Goal: Task Accomplishment & Management: Complete application form

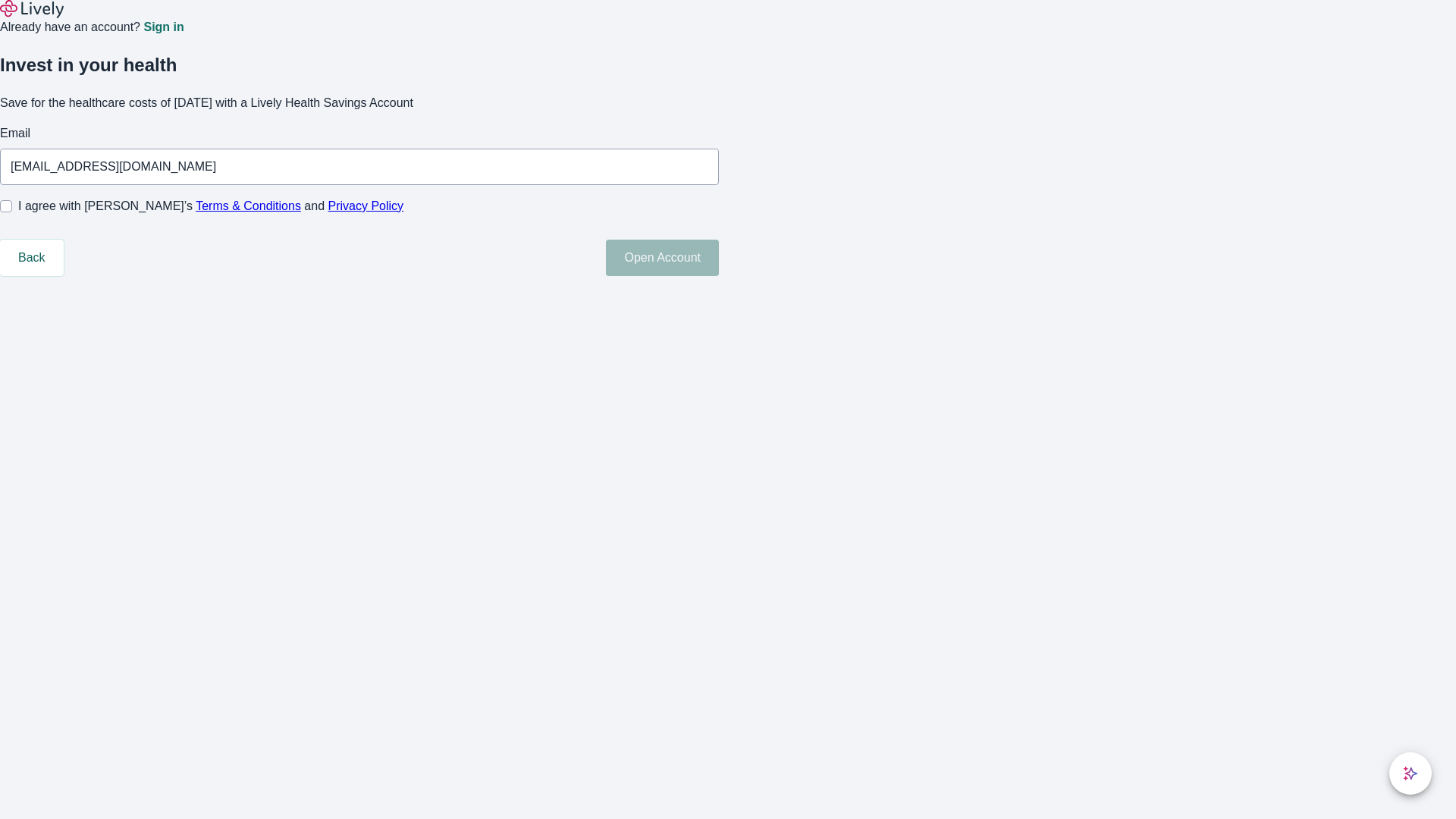
click at [12, 213] on input "I agree with Lively’s Terms & Conditions and Privacy Policy" at bounding box center [6, 206] width 12 height 12
checkbox input "true"
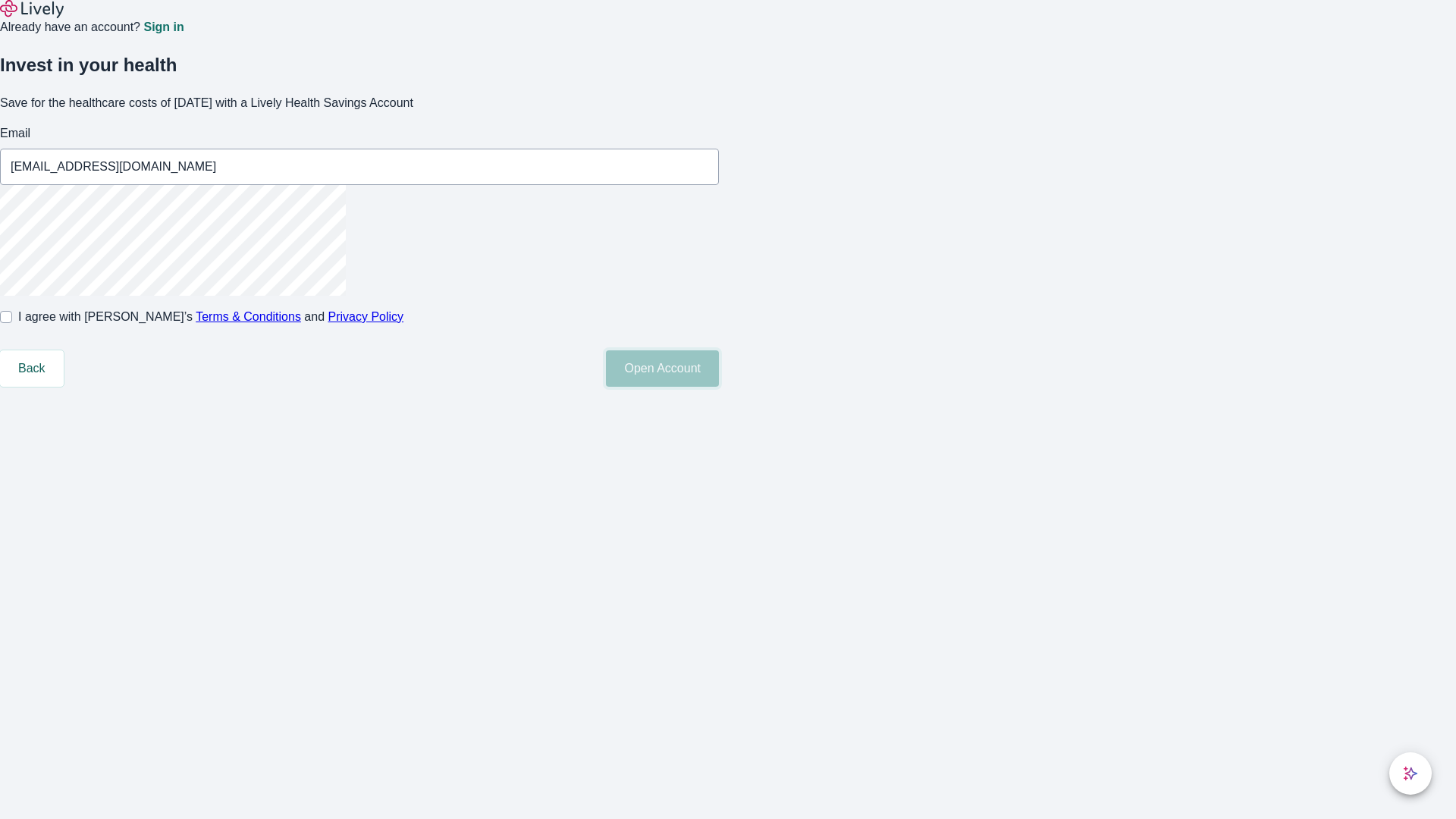
click at [719, 387] on button "Open Account" at bounding box center [662, 369] width 113 height 37
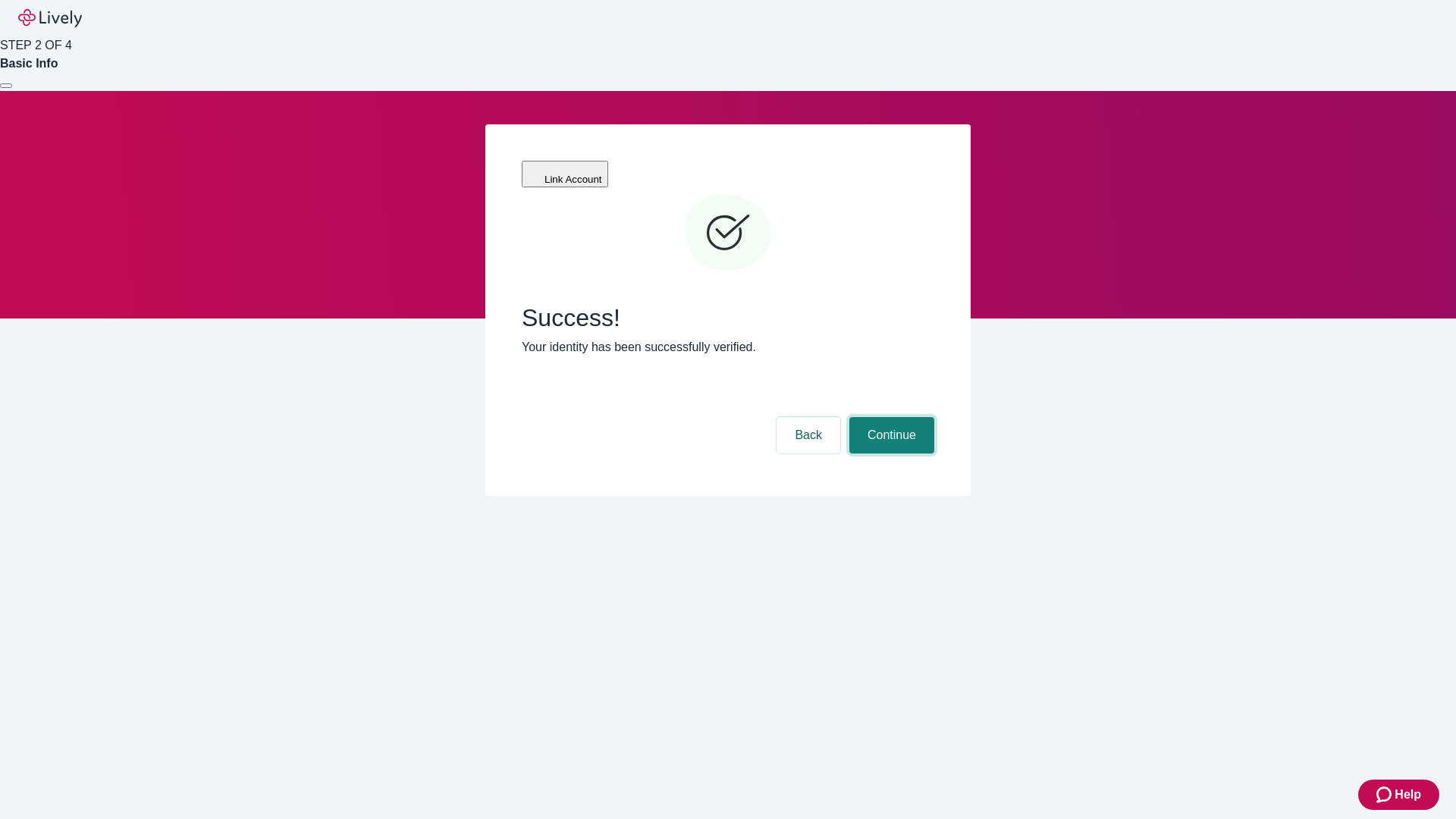
click at [889, 417] on button "Continue" at bounding box center [892, 435] width 85 height 37
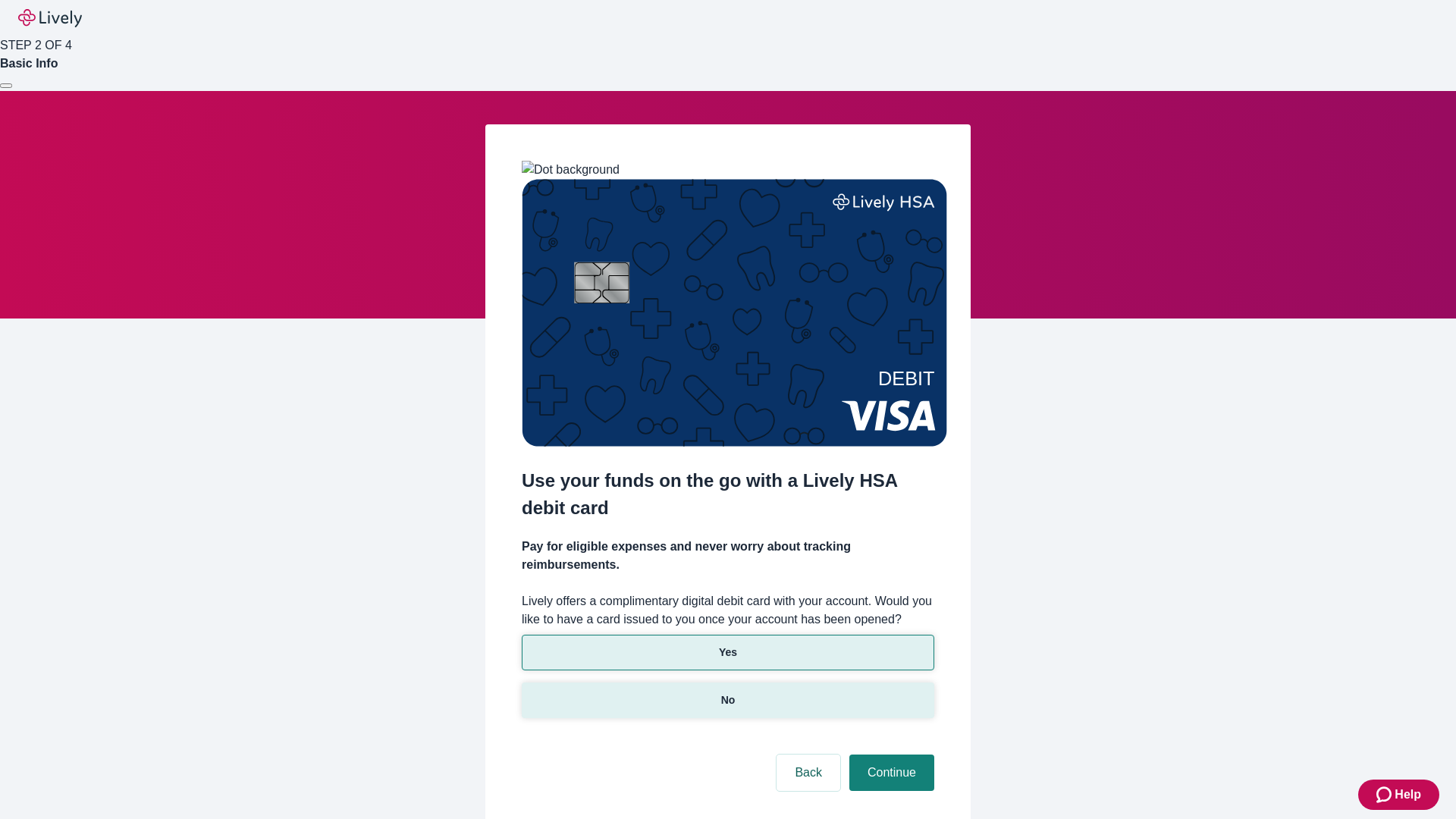
click at [727, 693] on p "No" at bounding box center [729, 701] width 14 height 16
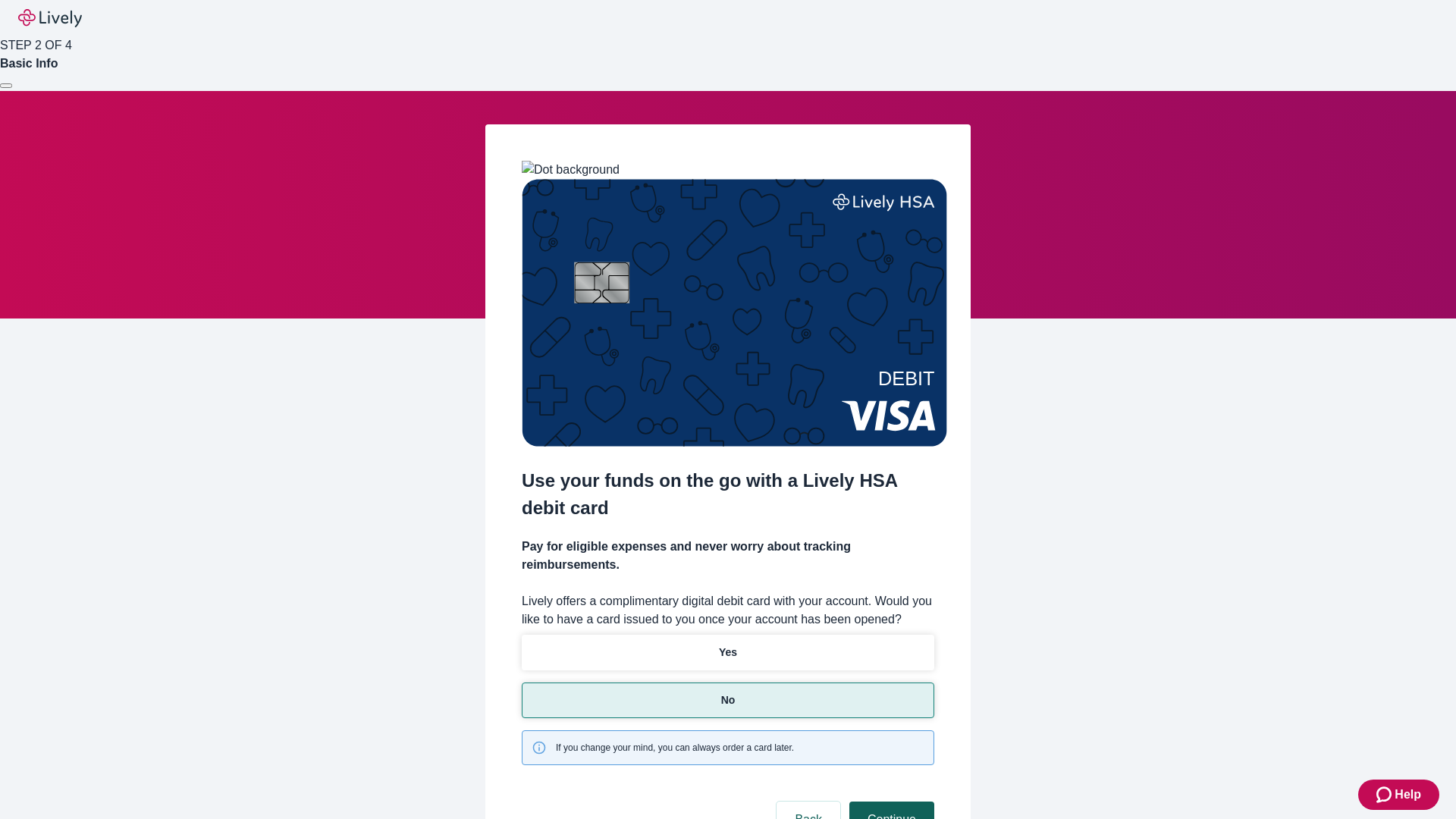
click at [889, 801] on button "Continue" at bounding box center [892, 820] width 85 height 37
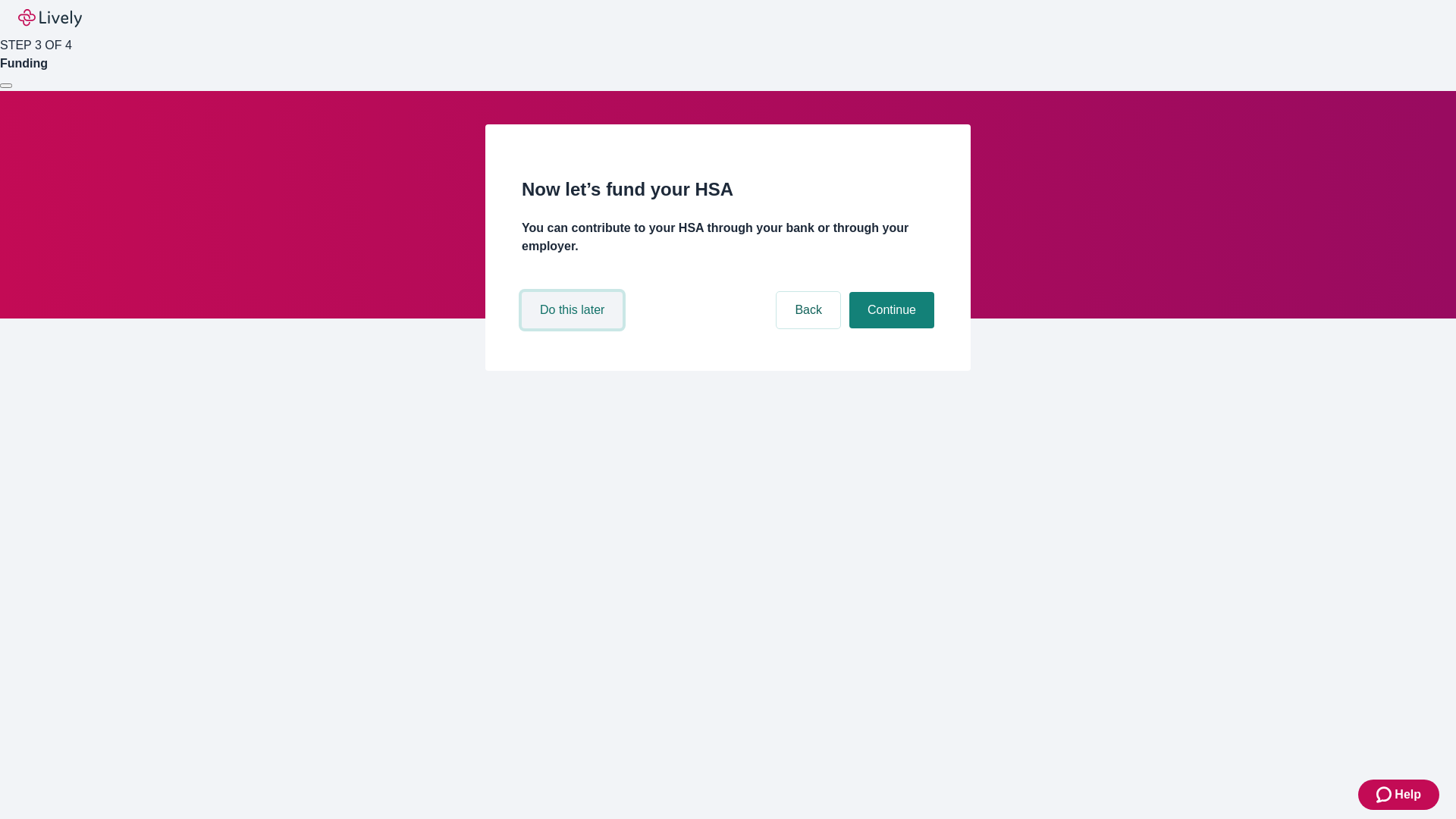
click at [575, 328] on button "Do this later" at bounding box center [572, 310] width 101 height 37
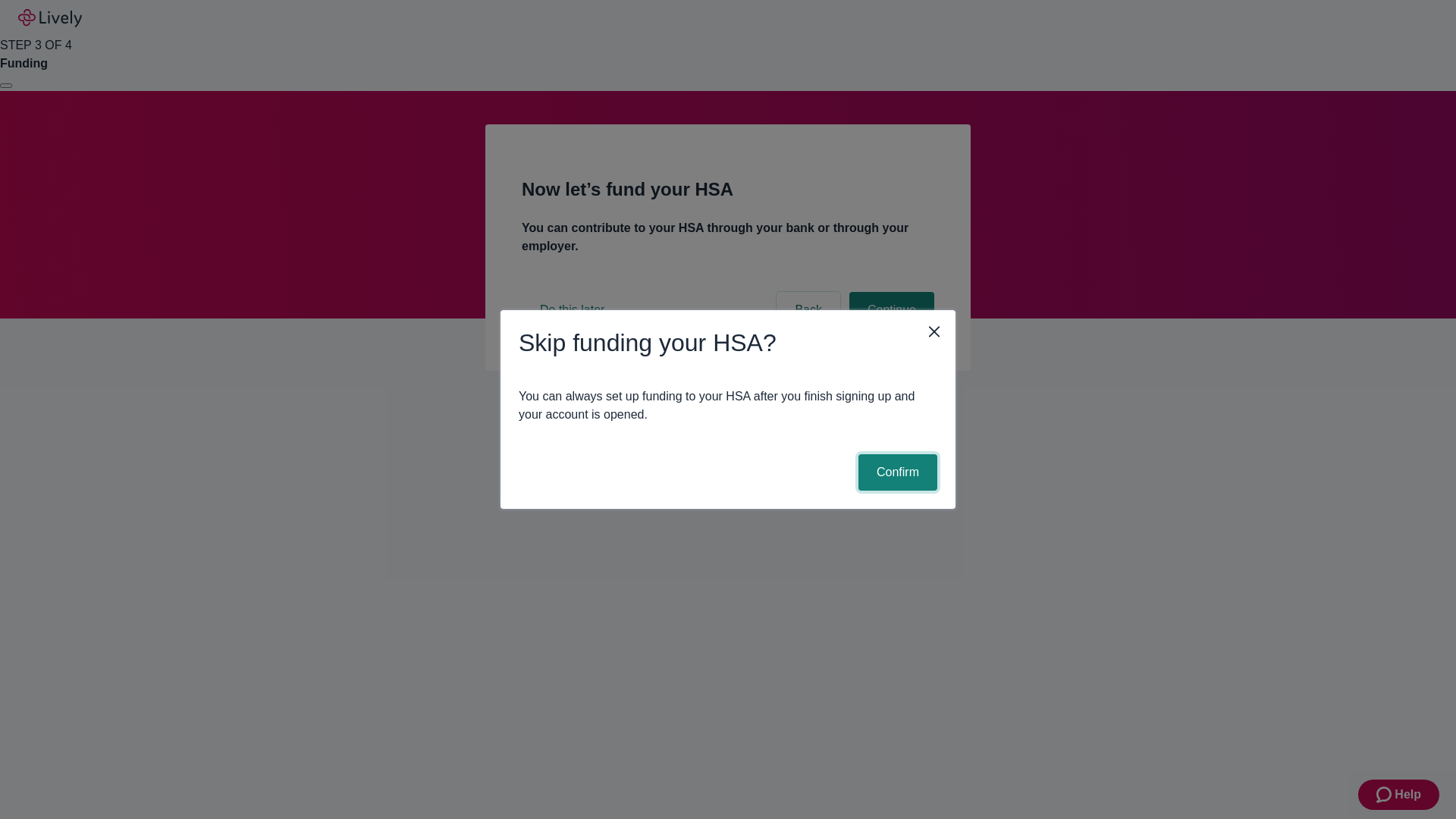
click at [896, 472] on button "Confirm" at bounding box center [897, 473] width 79 height 37
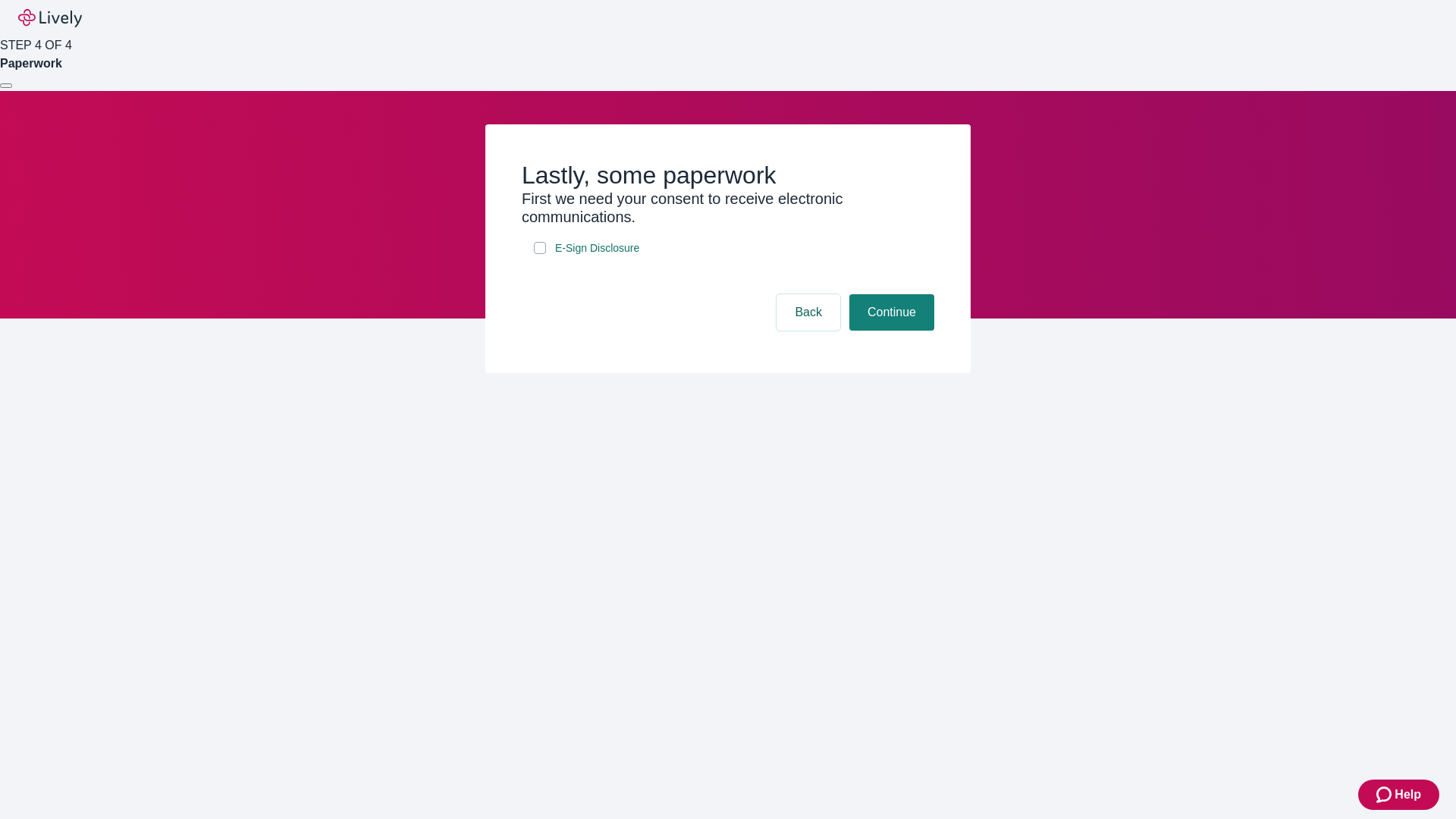
click at [540, 254] on input "E-Sign Disclosure" at bounding box center [539, 248] width 12 height 12
checkbox input "true"
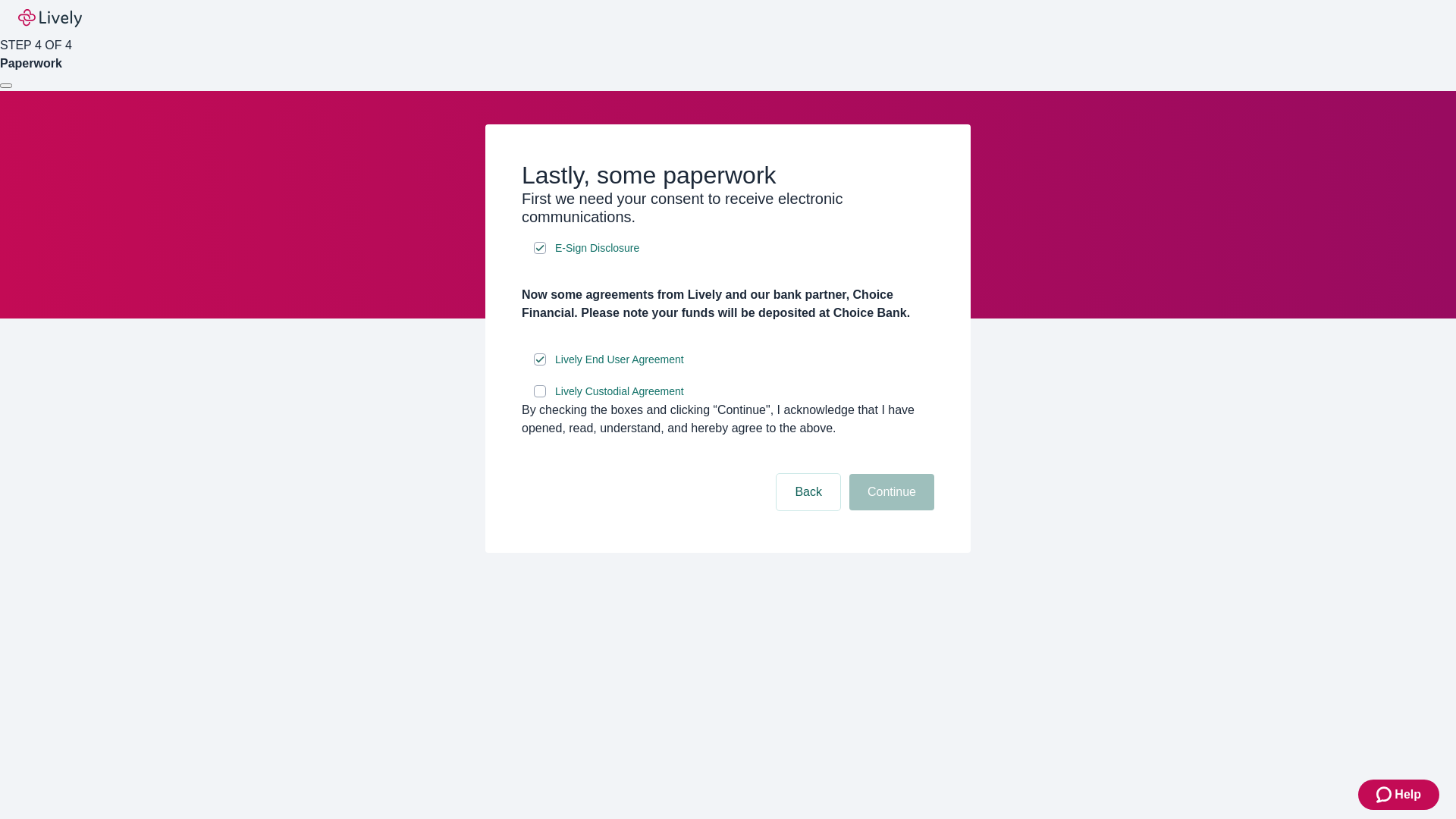
click at [540, 397] on input "Lively Custodial Agreement" at bounding box center [539, 391] width 12 height 12
checkbox input "true"
click at [889, 511] on button "Continue" at bounding box center [892, 492] width 85 height 37
